Goal: Find specific page/section: Find specific page/section

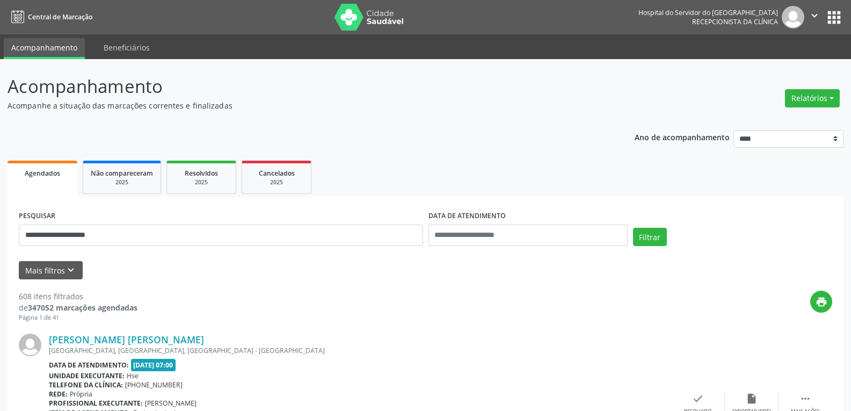
type input "**********"
click at [633, 228] on button "Filtrar" at bounding box center [650, 237] width 34 height 18
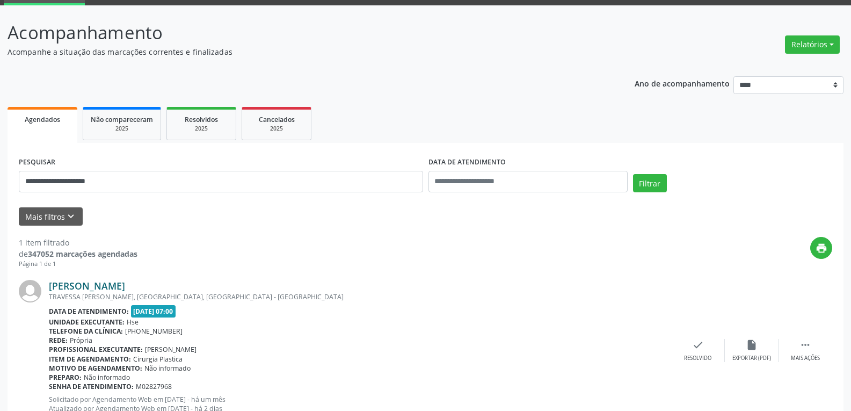
click at [125, 290] on link "[PERSON_NAME]" at bounding box center [87, 286] width 76 height 12
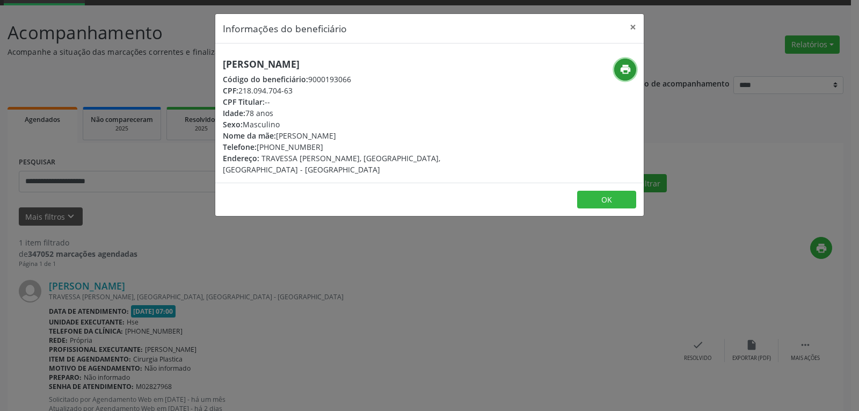
click at [620, 65] on icon "print" at bounding box center [626, 69] width 12 height 12
click at [629, 70] on icon "print" at bounding box center [626, 69] width 12 height 12
click at [628, 23] on button "×" at bounding box center [632, 27] width 21 height 26
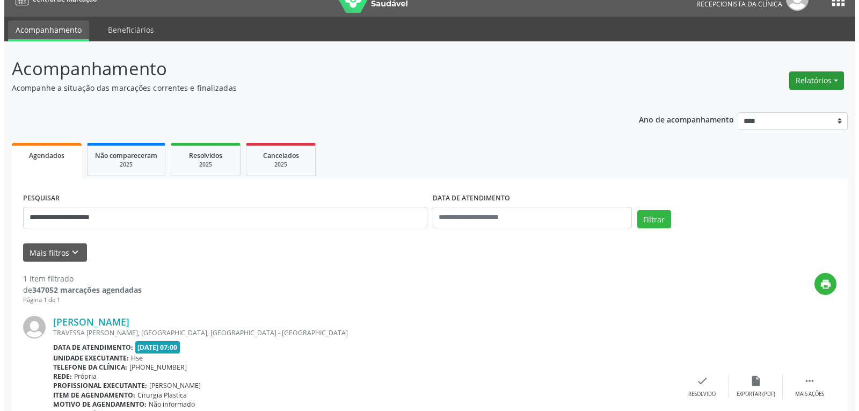
scroll to position [0, 0]
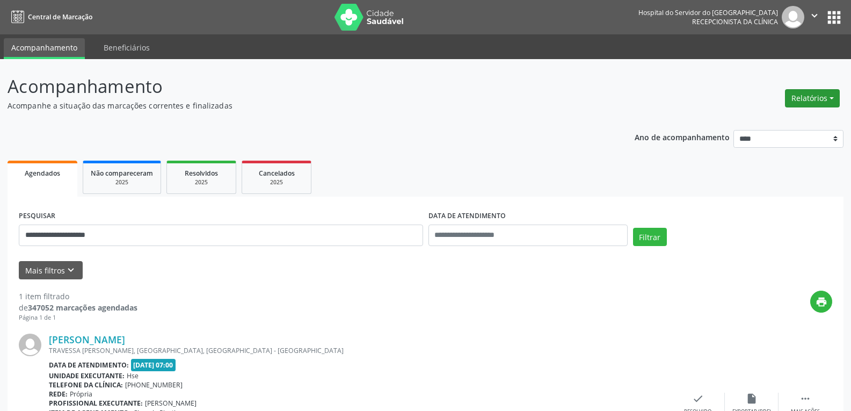
click at [811, 94] on button "Relatórios" at bounding box center [812, 98] width 55 height 18
click at [757, 126] on link "Agendamentos" at bounding box center [782, 121] width 115 height 15
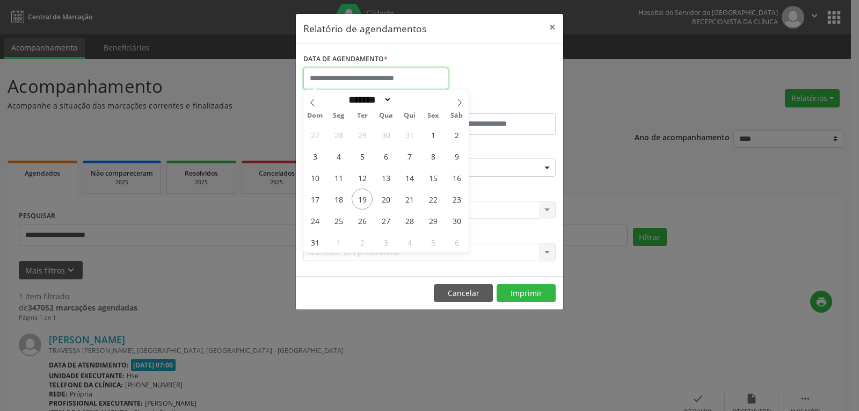
click at [386, 71] on input "text" at bounding box center [375, 78] width 145 height 21
click at [357, 200] on span "19" at bounding box center [362, 198] width 21 height 21
type input "**********"
click at [357, 200] on span "19" at bounding box center [362, 198] width 21 height 21
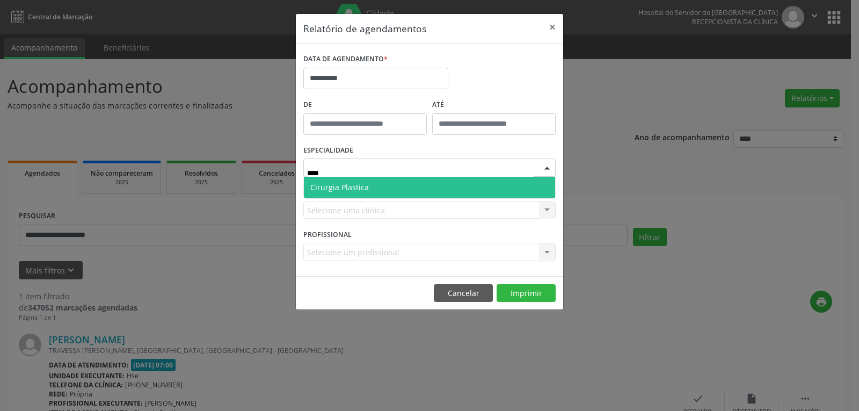
type input "*****"
click at [372, 187] on span "Cirurgia Plastica" at bounding box center [429, 187] width 251 height 21
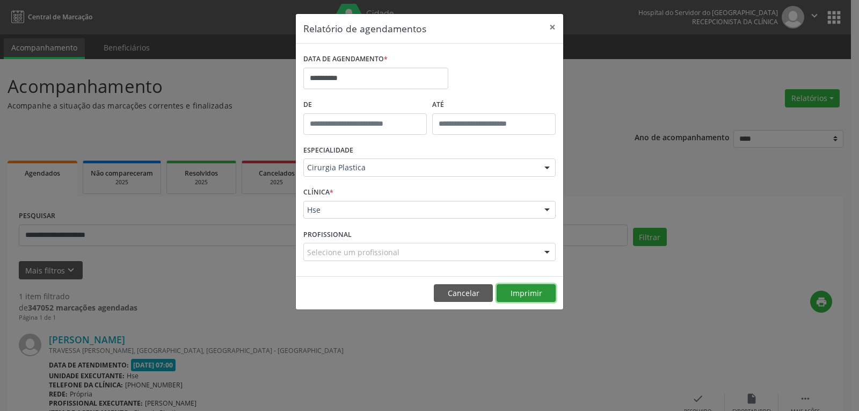
click at [513, 296] on button "Imprimir" at bounding box center [526, 293] width 59 height 18
click at [553, 23] on button "×" at bounding box center [552, 27] width 21 height 26
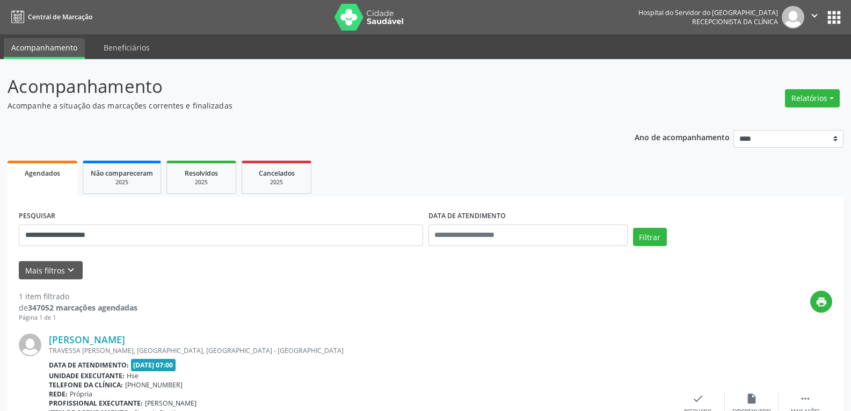
click at [138, 331] on div "[PERSON_NAME] TRAVESSA [PERSON_NAME], [GEOGRAPHIC_DATA], [GEOGRAPHIC_DATA] - [G…" at bounding box center [425, 403] width 813 height 163
click at [125, 339] on link "[PERSON_NAME]" at bounding box center [87, 339] width 76 height 12
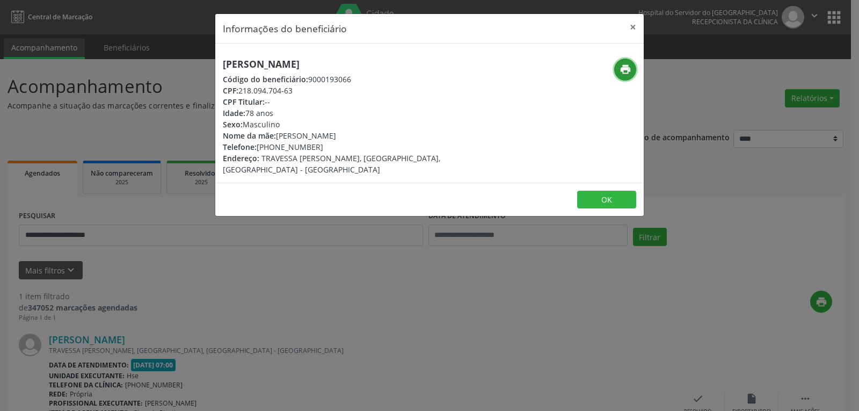
click at [626, 74] on icon "print" at bounding box center [626, 69] width 12 height 12
